Goal: Information Seeking & Learning: Learn about a topic

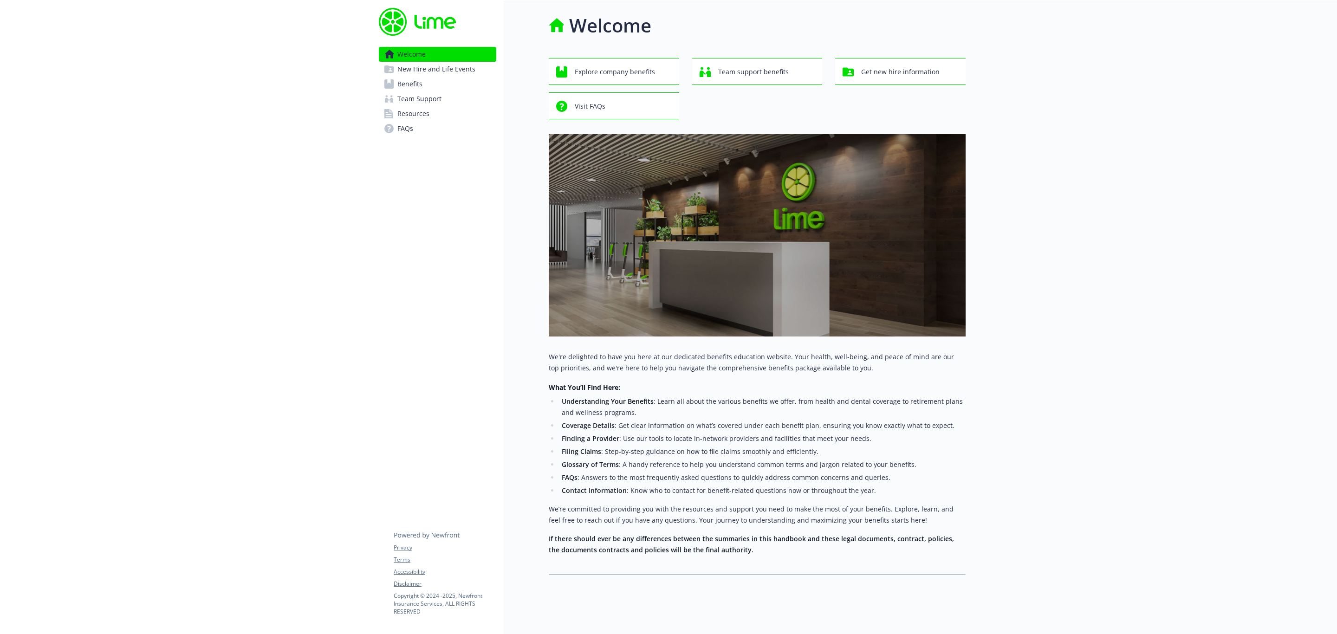
click at [415, 97] on span "Team Support" at bounding box center [419, 98] width 44 height 15
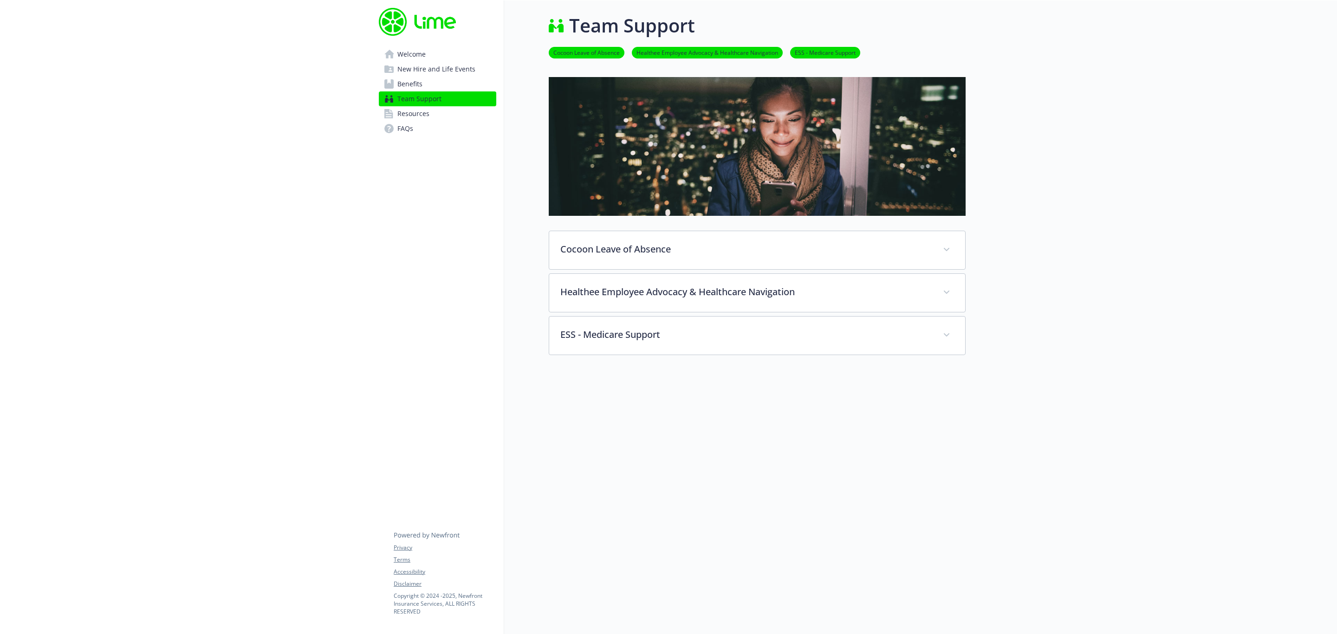
click at [428, 79] on link "Benefits" at bounding box center [437, 84] width 117 height 15
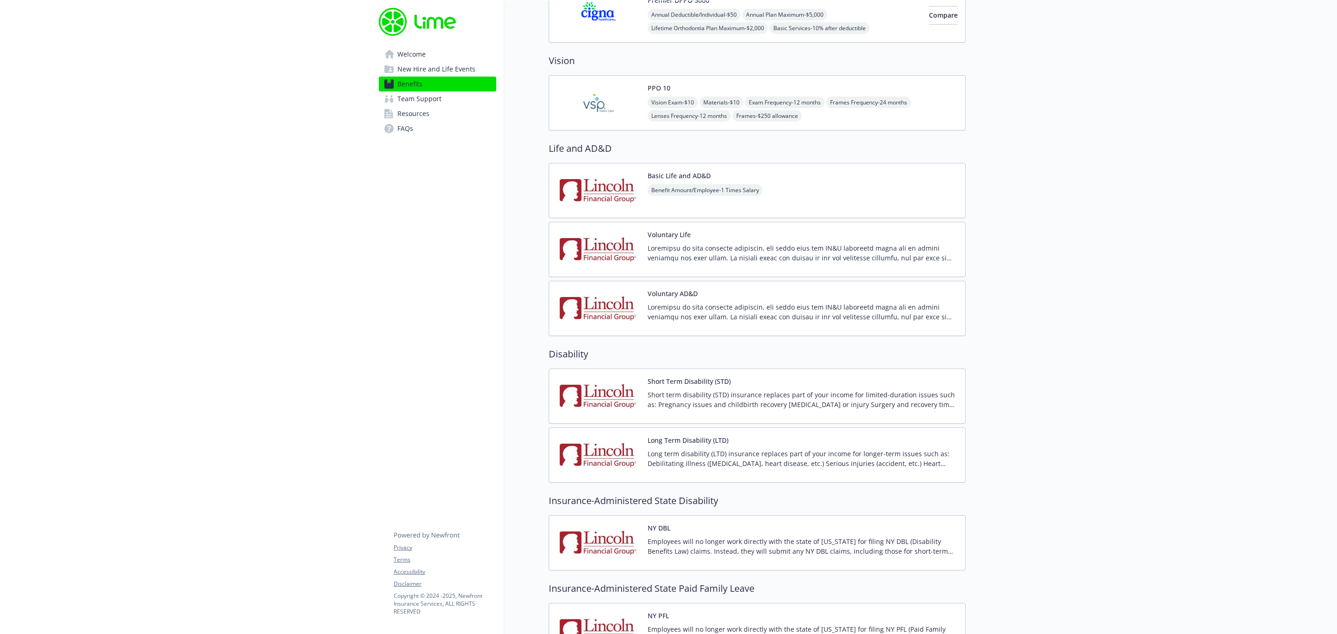
click at [609, 202] on img at bounding box center [599, 190] width 84 height 39
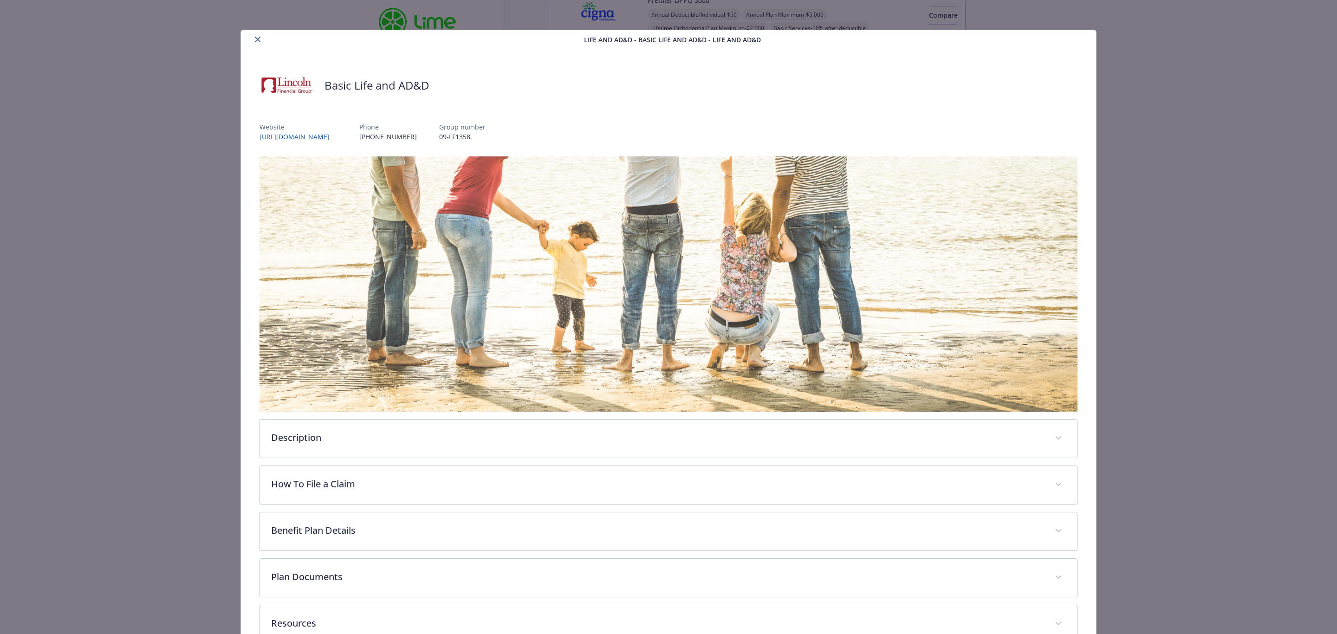
scroll to position [63, 0]
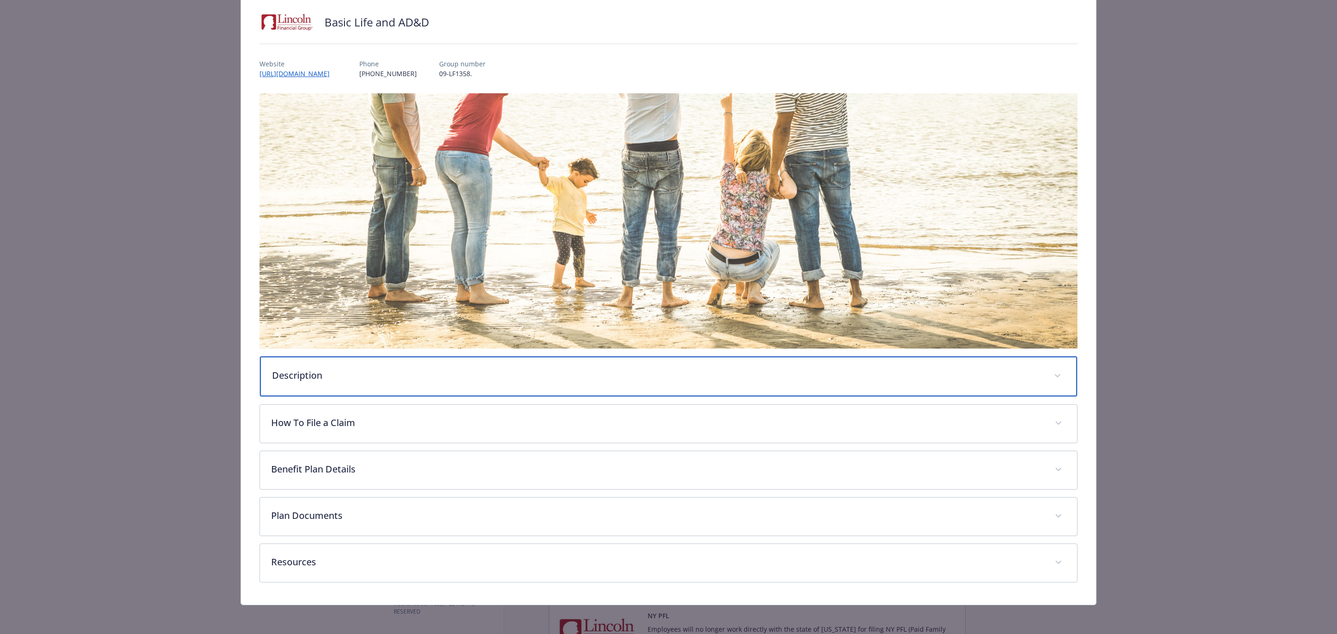
click at [354, 369] on p "Description" at bounding box center [657, 376] width 770 height 14
